Goal: Task Accomplishment & Management: Manage account settings

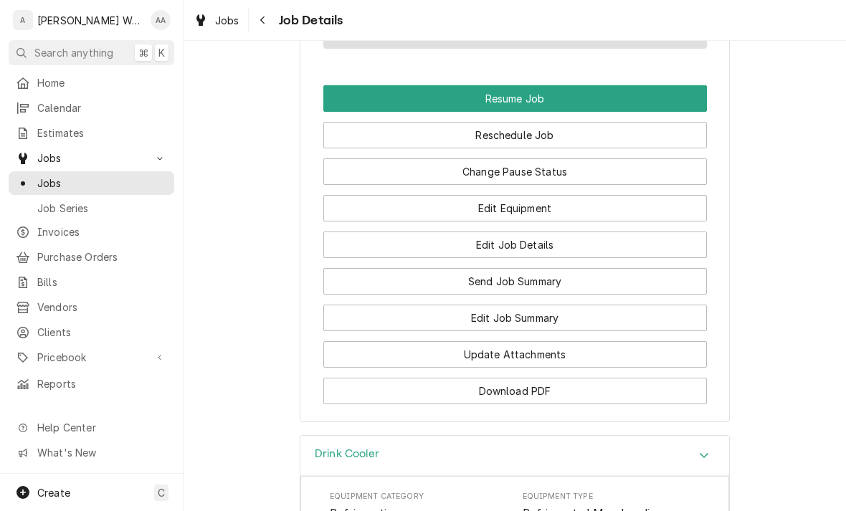
scroll to position [1534, 0]
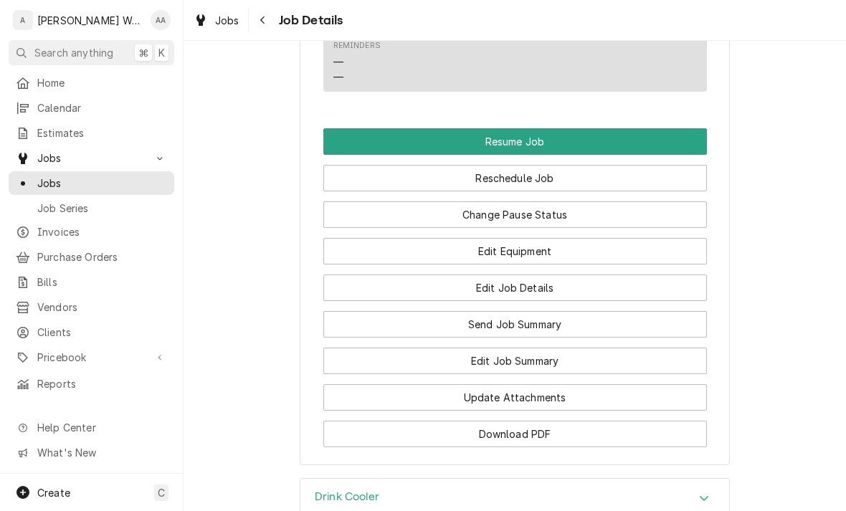
click at [387, 348] on button "Edit Job Summary" at bounding box center [516, 361] width 384 height 27
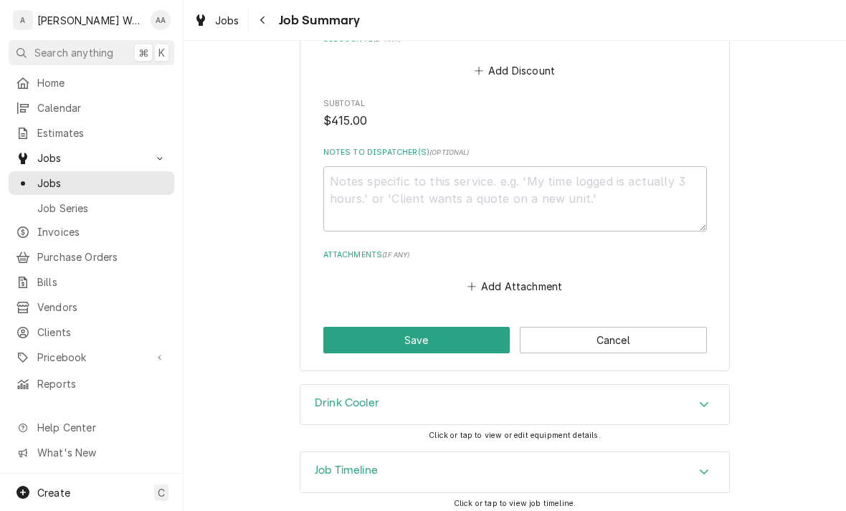
scroll to position [985, 0]
click at [359, 188] on textarea "Notes to Dispatcher(s) ( optional )" at bounding box center [516, 199] width 384 height 65
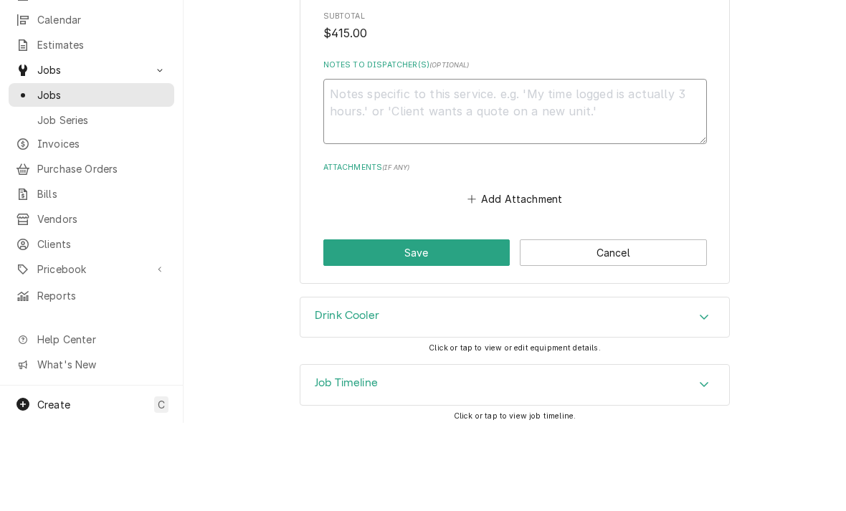
type textarea "x"
type textarea "22"
type textarea "x"
type textarea "221"
type textarea "x"
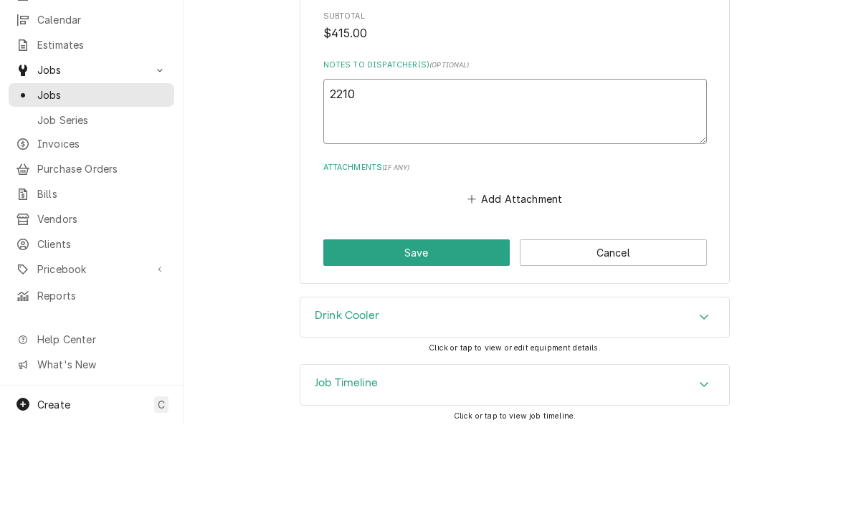
type textarea "22106"
type textarea "x"
type textarea "221063"
type textarea "x"
type textarea "221063 x"
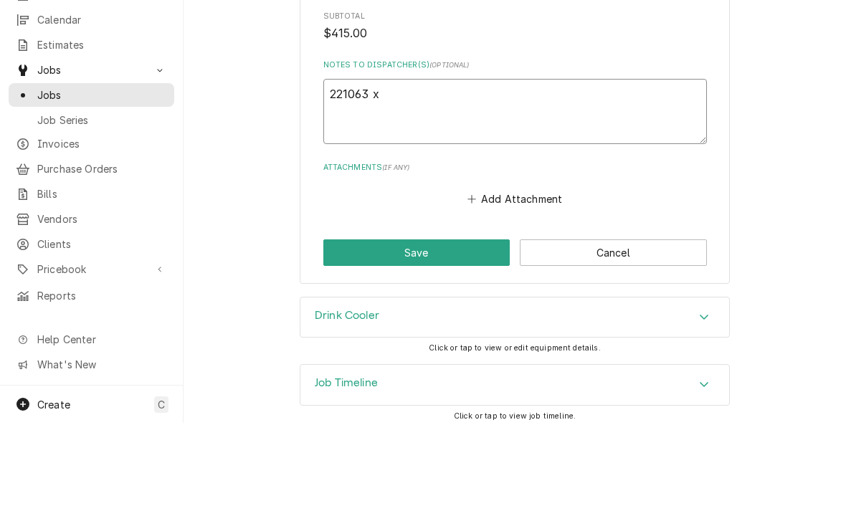
type textarea "x"
type textarea "221063 x2"
click at [345, 167] on textarea "221063 x2" at bounding box center [516, 199] width 384 height 65
click at [344, 167] on textarea "221063 x2" at bounding box center [516, 199] width 384 height 65
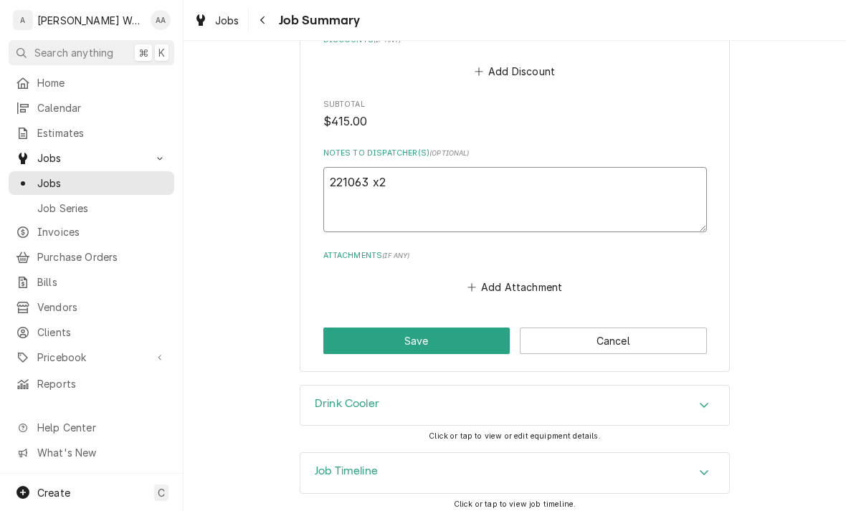
click at [445, 177] on textarea "221063 x2" at bounding box center [516, 199] width 384 height 65
type textarea "x"
click at [547, 174] on textarea "221063 x2" at bounding box center [516, 199] width 384 height 65
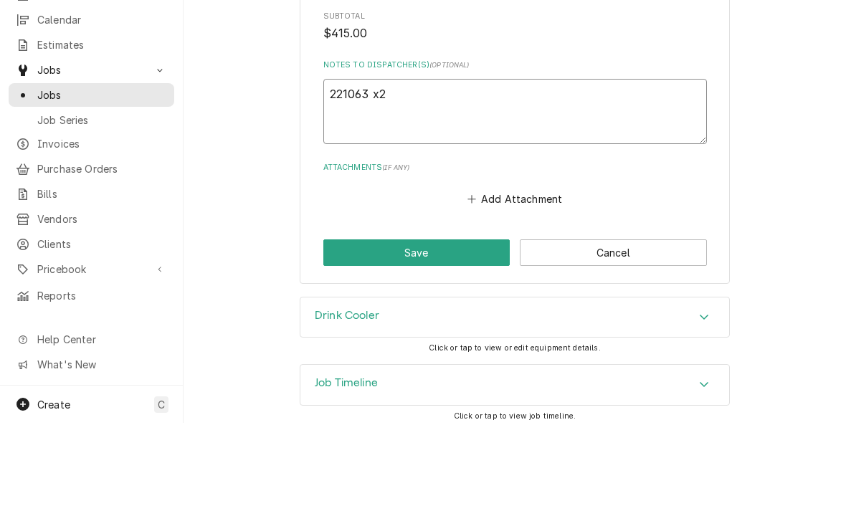
type textarea "221063 x2"
type textarea "x"
type textarea "221063 x2 ("
type textarea "x"
type textarea "221063 x2 (o"
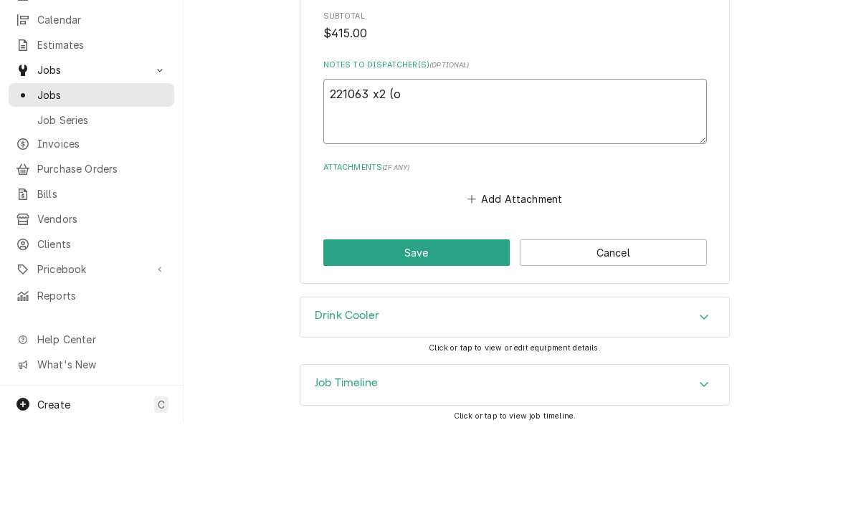
type textarea "x"
type textarea "221063 x2 (on"
type textarea "x"
type textarea "221063 x2 (one"
type textarea "x"
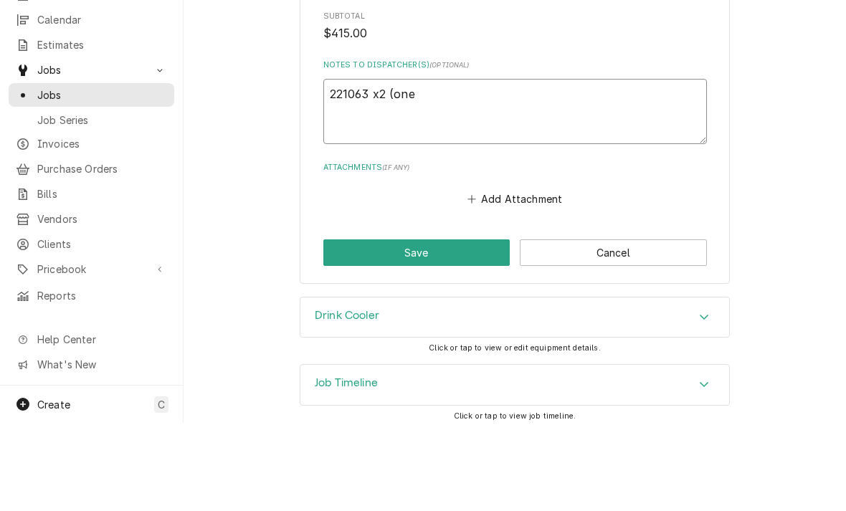
type textarea "221063 x2 (one"
type textarea "x"
type textarea "221063 x2 (one f"
type textarea "x"
type textarea "221063 x2 (one fo"
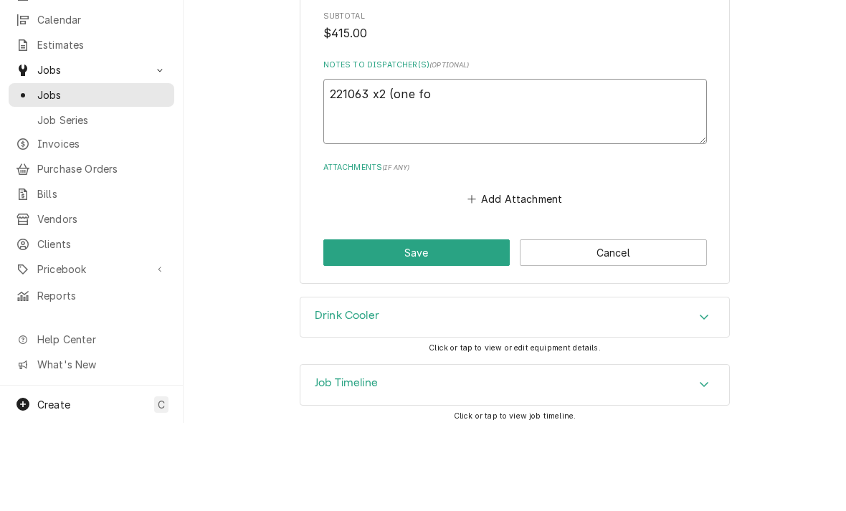
type textarea "x"
type textarea "221063 x2 (one for"
type textarea "x"
type textarea "221063 x2 (one for e"
type textarea "x"
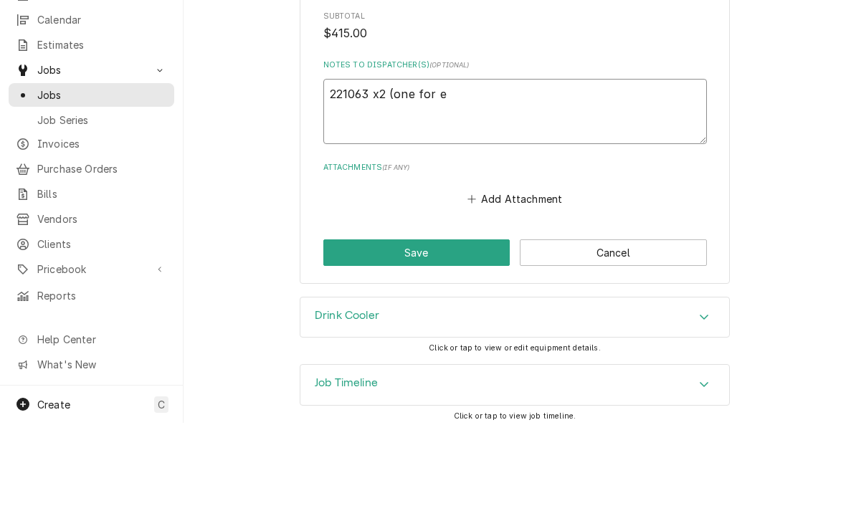
type textarea "221063 x2 (one for eq"
type textarea "x"
type textarea "221063 x2 (one for eqc"
type textarea "x"
type textarea "221063 x2 (one for eqch"
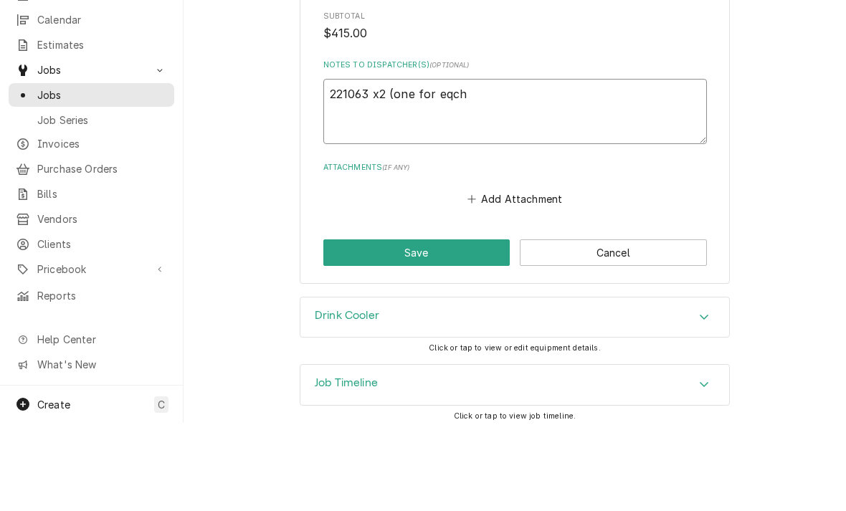
type textarea "x"
type textarea "221063 x2 (one for each"
type textarea "x"
type textarea "221063 x2 (one for each d"
type textarea "x"
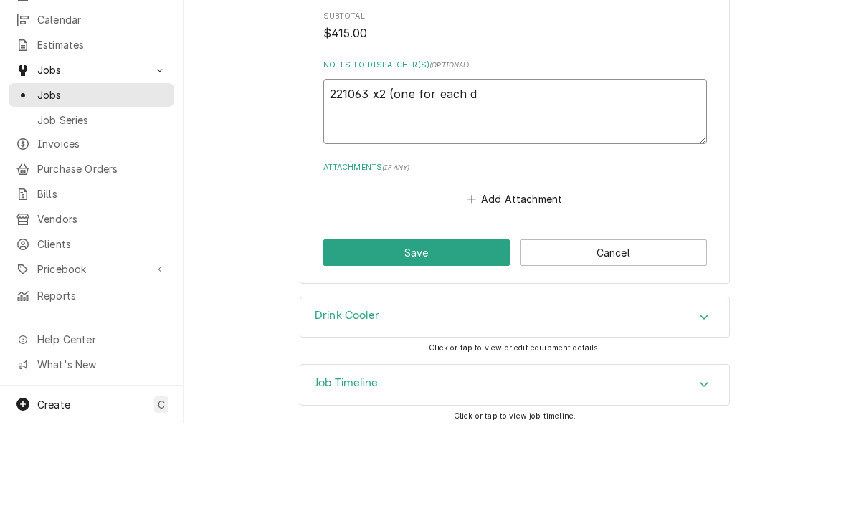
type textarea "221063 x2 (one for each do"
type textarea "x"
type textarea "221063 x2 (one for each door"
type textarea "x"
type textarea "221063 x2 (one for each door)"
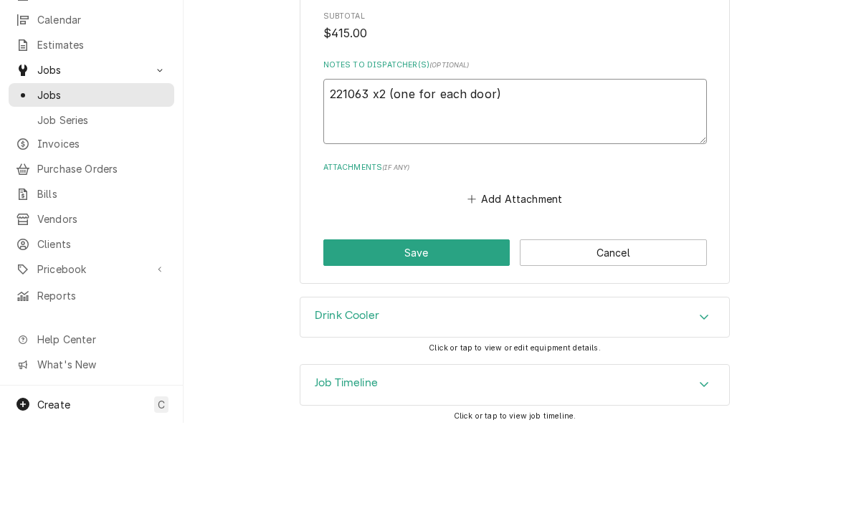
type textarea "x"
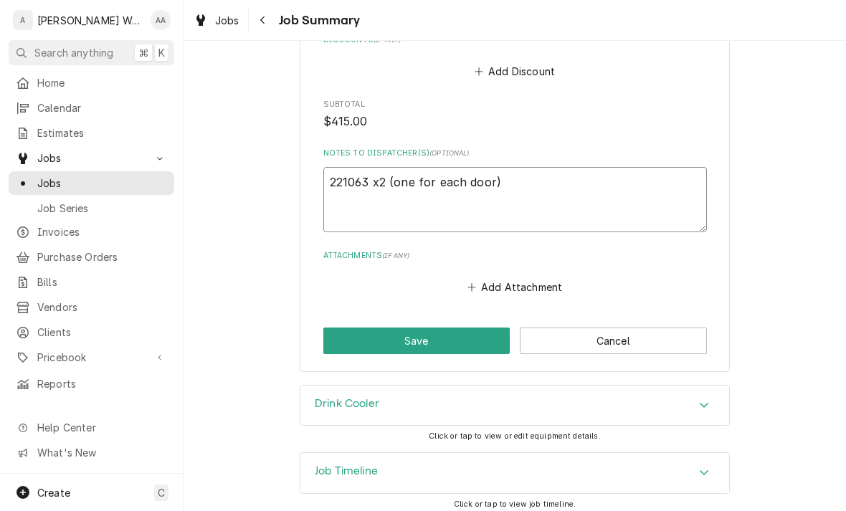
type textarea "221063 x2 (one for each door)"
click at [377, 345] on button "Save" at bounding box center [417, 341] width 187 height 27
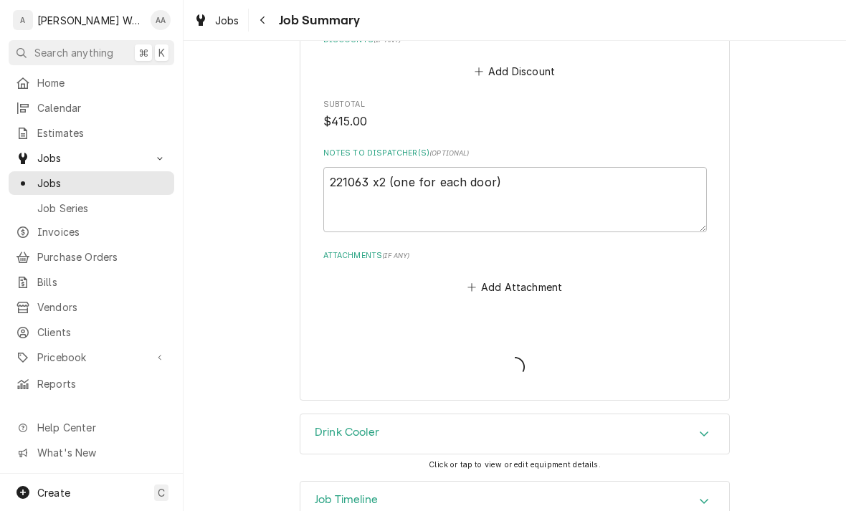
type textarea "x"
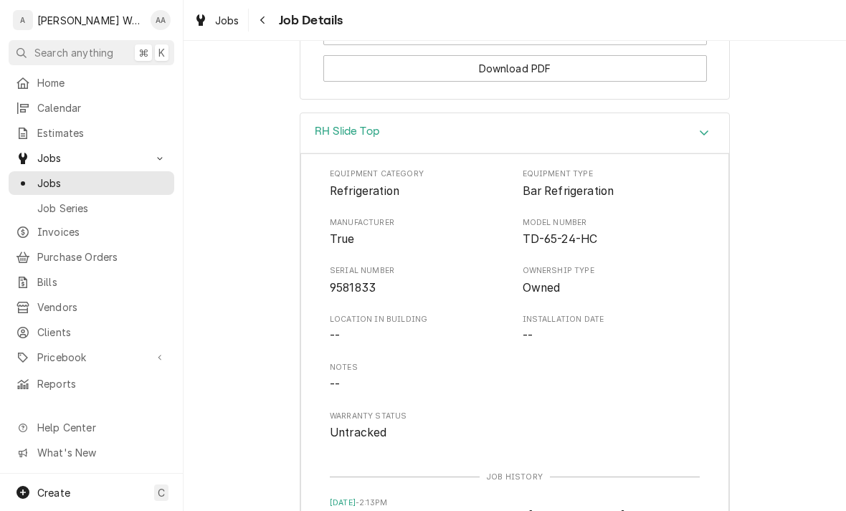
scroll to position [1486, 0]
